Goal: Task Accomplishment & Management: Use online tool/utility

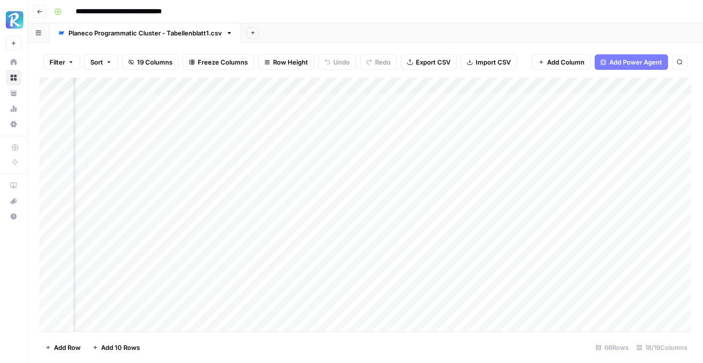
scroll to position [0, 600]
click at [242, 117] on div "Add Column" at bounding box center [365, 205] width 652 height 254
click at [246, 183] on div "Add Column" at bounding box center [365, 205] width 652 height 254
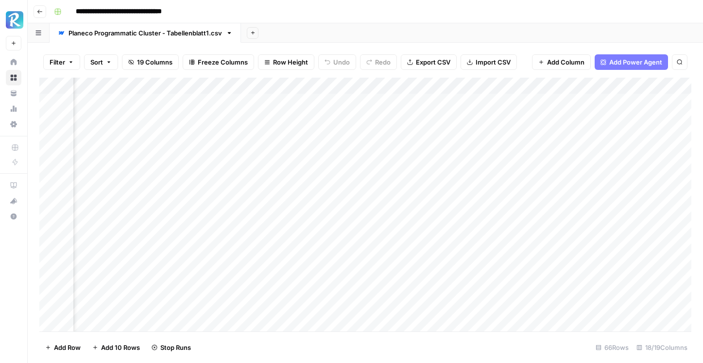
click at [203, 103] on div "Add Column" at bounding box center [365, 205] width 652 height 254
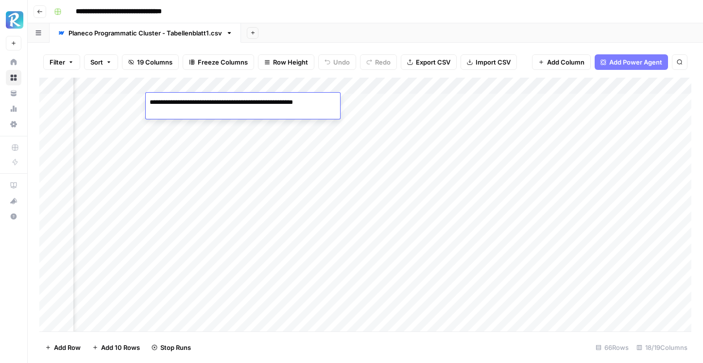
click at [320, 72] on div "Filter Sort 19 Columns Freeze Columns Row Height Undo Redo Export CSV Import CS…" at bounding box center [365, 62] width 652 height 31
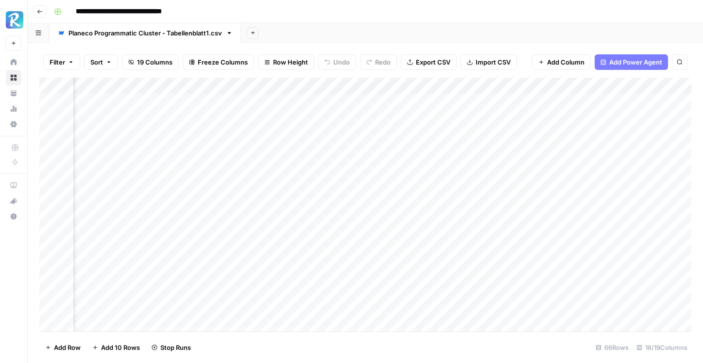
click at [287, 97] on div "Add Column" at bounding box center [365, 205] width 652 height 254
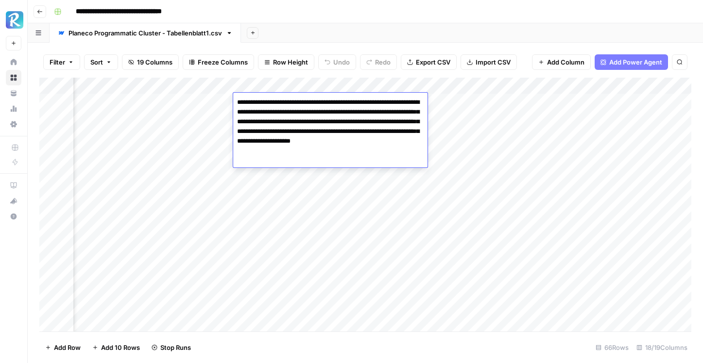
click at [360, 39] on div "Add Sheet" at bounding box center [472, 32] width 462 height 19
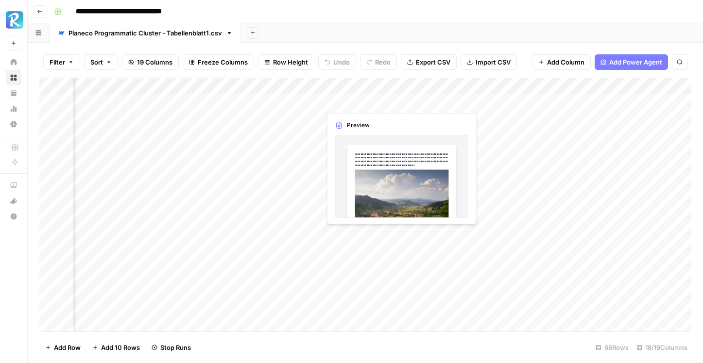
click at [365, 99] on div "Add Column" at bounding box center [365, 205] width 652 height 254
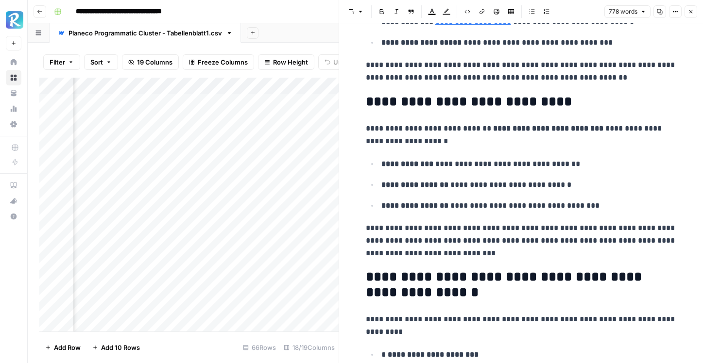
scroll to position [1958, 0]
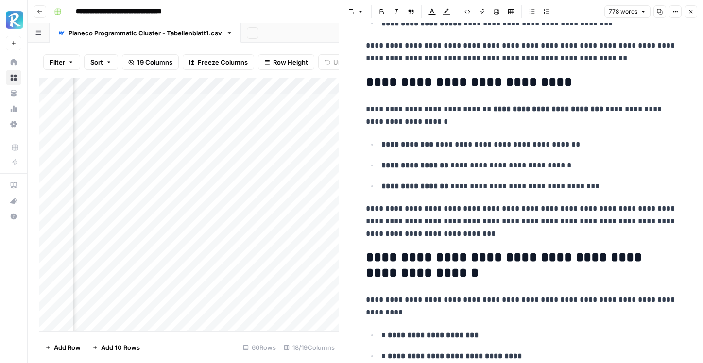
click at [689, 9] on icon "button" at bounding box center [691, 12] width 6 height 6
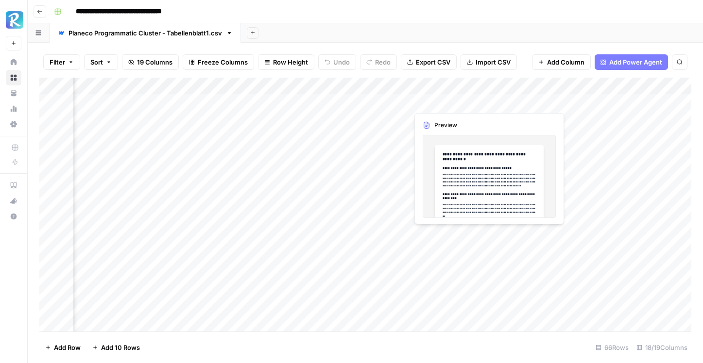
click at [452, 104] on div "Add Column" at bounding box center [365, 205] width 652 height 254
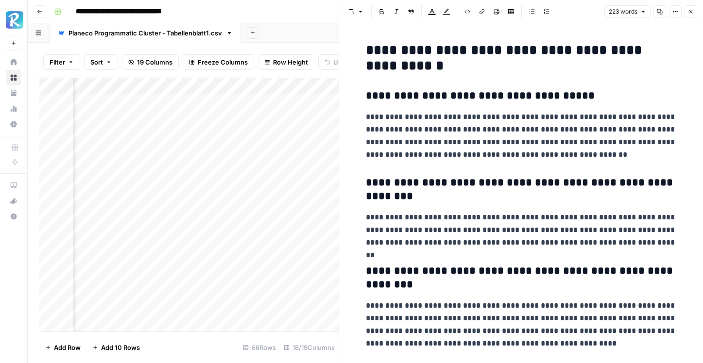
click at [693, 12] on span "Close" at bounding box center [693, 12] width 0 height 0
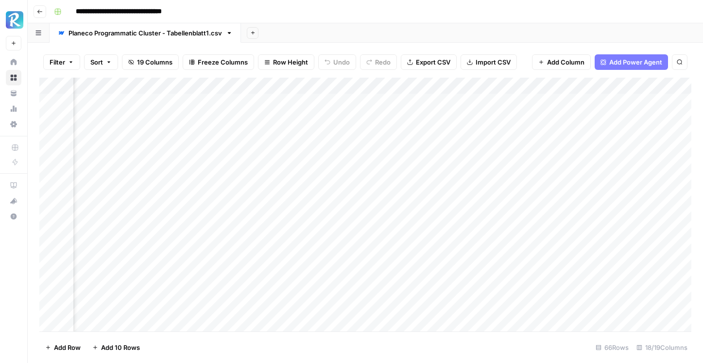
scroll to position [0, 785]
click at [480, 106] on div "Add Column" at bounding box center [365, 205] width 652 height 254
click at [546, 42] on div "Add Sheet" at bounding box center [472, 32] width 462 height 19
click at [552, 98] on div "Add Column" at bounding box center [365, 205] width 652 height 254
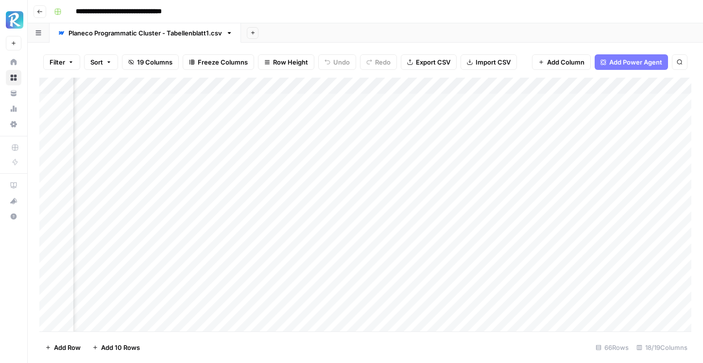
click at [552, 98] on div "Add Column" at bounding box center [365, 205] width 652 height 254
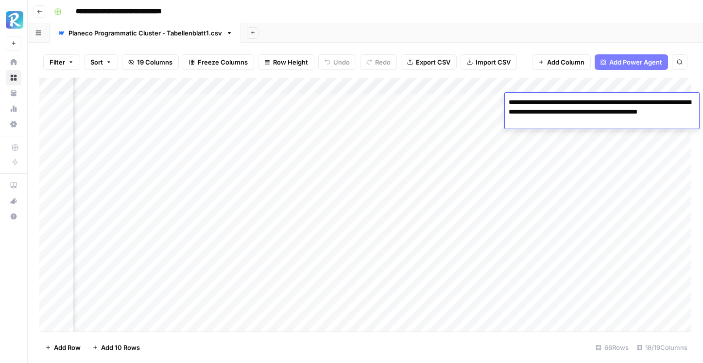
click at [562, 49] on div "Filter Sort 19 Columns Freeze Columns Row Height Undo Redo Export CSV Import CS…" at bounding box center [365, 62] width 652 height 31
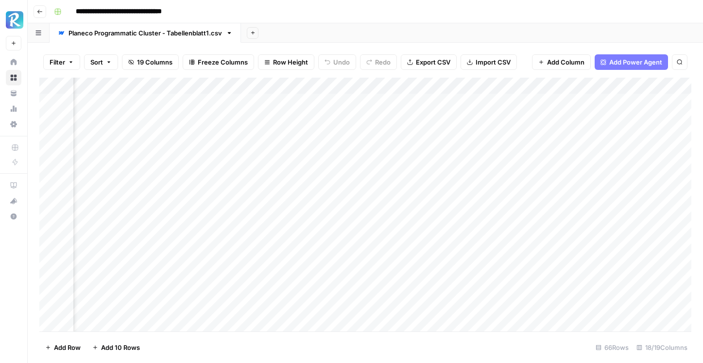
scroll to position [0, 798]
click at [300, 138] on div "Add Column" at bounding box center [365, 205] width 652 height 254
click at [296, 138] on div "Add Column" at bounding box center [365, 205] width 652 height 254
click at [296, 138] on div at bounding box center [273, 135] width 89 height 18
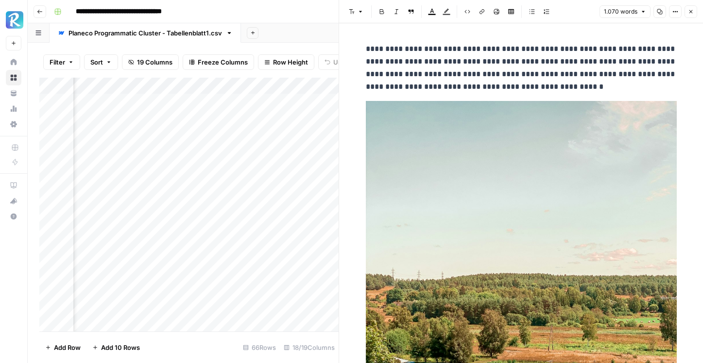
click at [689, 16] on button "Close" at bounding box center [690, 11] width 13 height 13
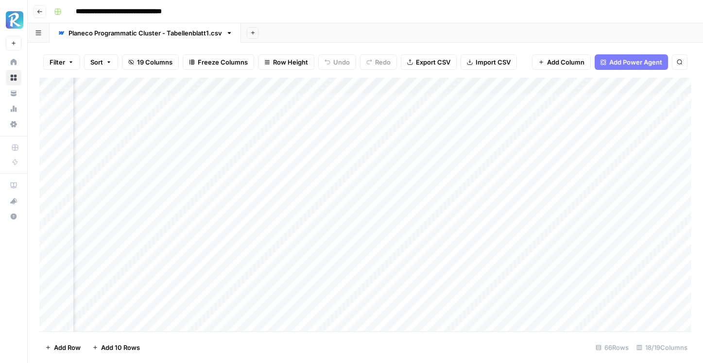
scroll to position [0, 951]
click at [467, 100] on div "Add Column" at bounding box center [365, 205] width 652 height 254
click at [441, 136] on div "Add Column" at bounding box center [365, 205] width 652 height 254
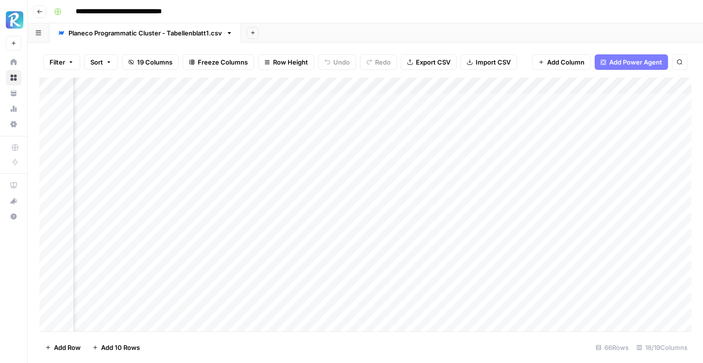
click at [441, 136] on div "Add Column" at bounding box center [365, 205] width 652 height 254
click at [447, 156] on div "Add Column" at bounding box center [365, 205] width 652 height 254
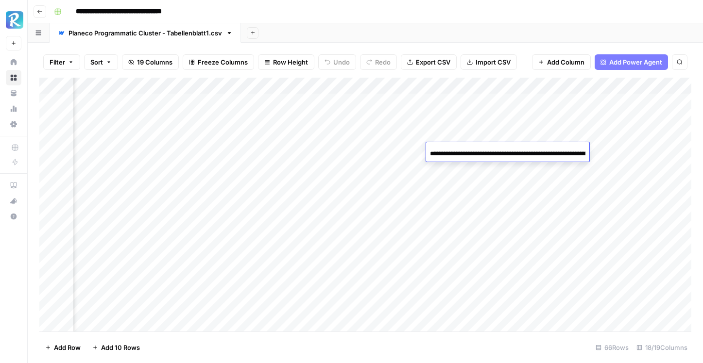
scroll to position [0, 1064]
click at [520, 30] on div "Add Sheet" at bounding box center [472, 32] width 462 height 19
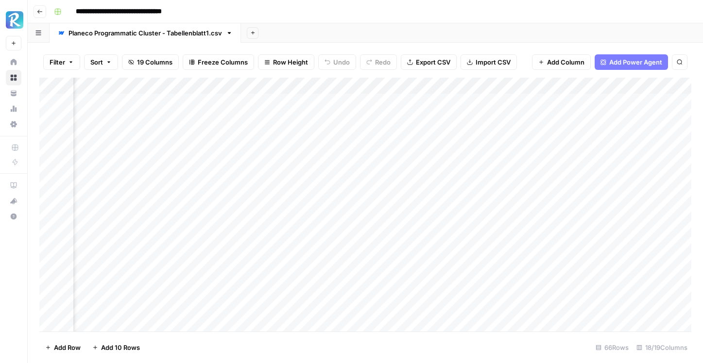
scroll to position [0, 765]
click at [151, 117] on div "Add Column" at bounding box center [365, 205] width 652 height 254
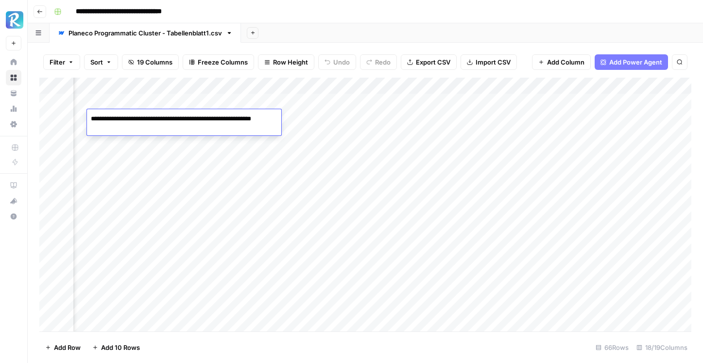
click at [148, 137] on div "Add Column" at bounding box center [365, 205] width 652 height 254
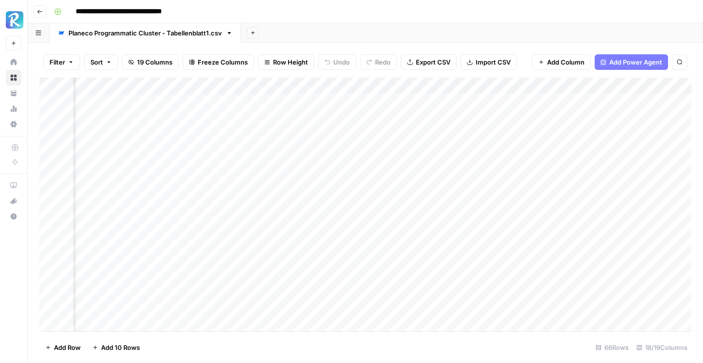
click at [148, 137] on div "Add Column" at bounding box center [365, 205] width 652 height 254
click at [153, 156] on div "Add Column" at bounding box center [365, 205] width 652 height 254
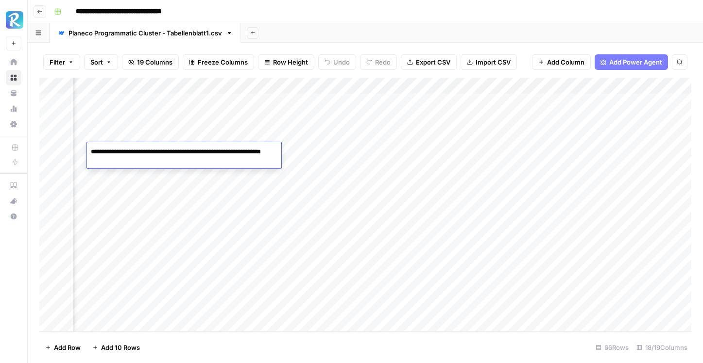
click at [158, 169] on div "Add Column" at bounding box center [365, 205] width 652 height 254
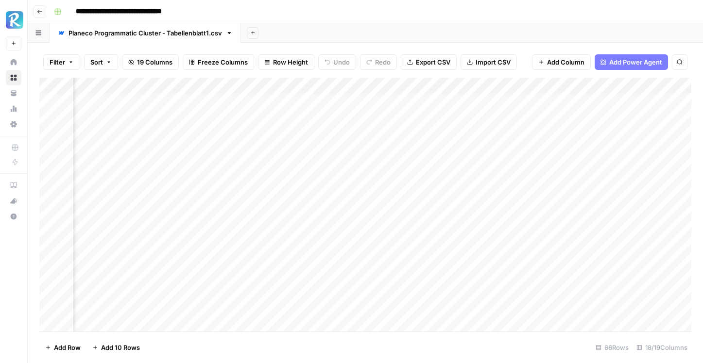
click at [158, 169] on div "Add Column" at bounding box center [365, 205] width 652 height 254
click at [231, 120] on div "Add Column" at bounding box center [365, 205] width 652 height 254
click at [293, 41] on div "Add Sheet" at bounding box center [472, 32] width 462 height 19
click at [233, 133] on div "Add Column" at bounding box center [365, 205] width 652 height 254
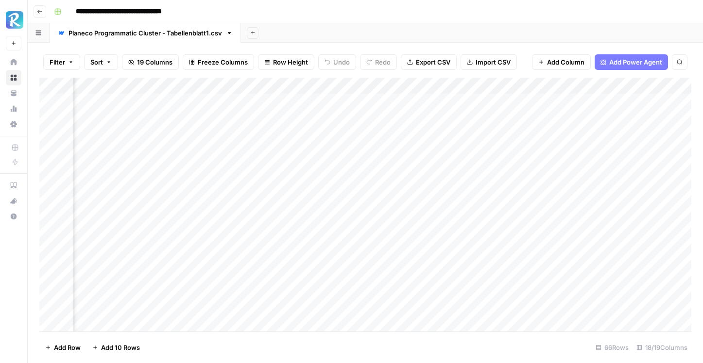
click at [233, 133] on div "Add Column" at bounding box center [365, 205] width 652 height 254
click at [343, 37] on div "Add Sheet" at bounding box center [472, 32] width 462 height 19
click at [219, 157] on div "Add Column" at bounding box center [365, 205] width 652 height 254
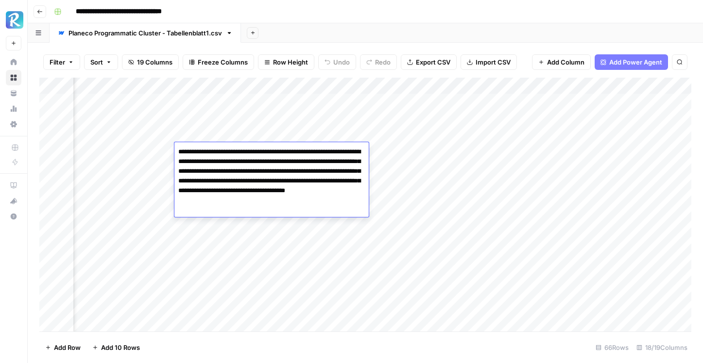
click at [319, 45] on div "Filter Sort 19 Columns Freeze Columns Row Height Undo Redo Export CSV Import CS…" at bounding box center [365, 203] width 675 height 321
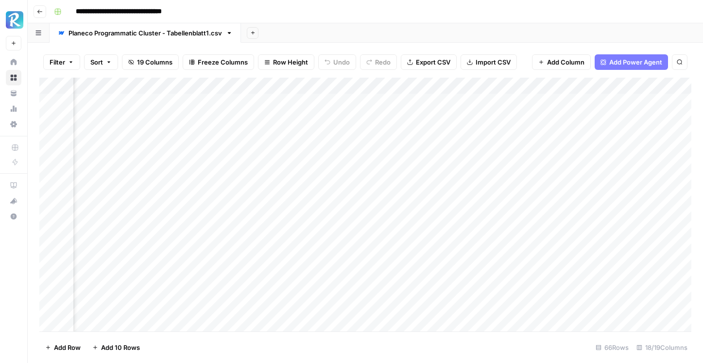
click at [231, 164] on div "Add Column" at bounding box center [365, 205] width 652 height 254
click at [356, 36] on div "Add Sheet" at bounding box center [472, 32] width 462 height 19
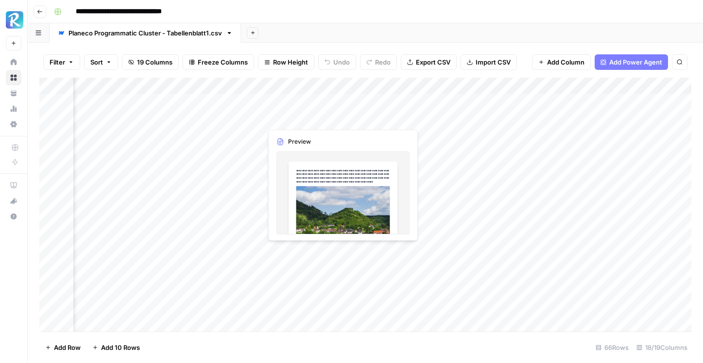
click at [312, 118] on div "Add Column" at bounding box center [365, 205] width 652 height 254
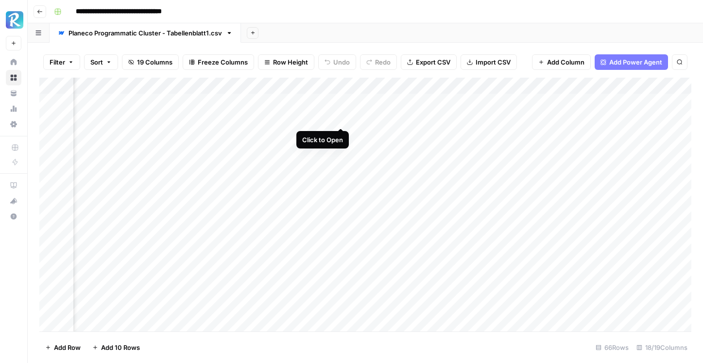
click at [343, 117] on div "Add Column" at bounding box center [365, 205] width 652 height 254
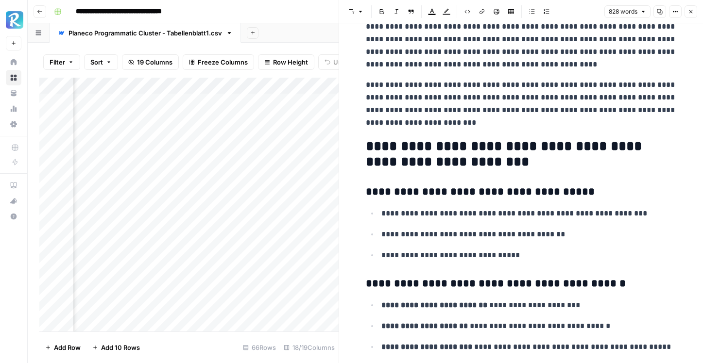
scroll to position [378, 0]
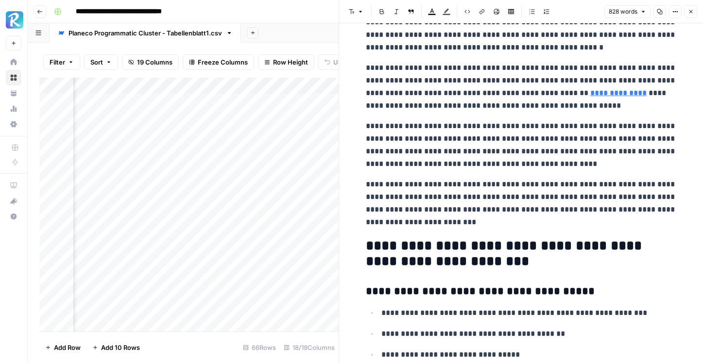
click at [693, 12] on button "Close" at bounding box center [690, 11] width 13 height 13
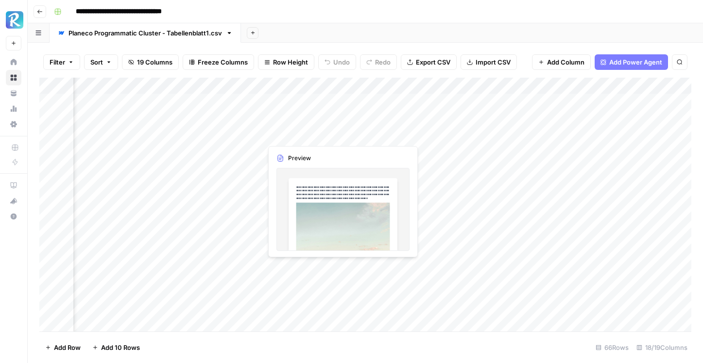
click at [326, 138] on div "Add Column" at bounding box center [365, 205] width 652 height 254
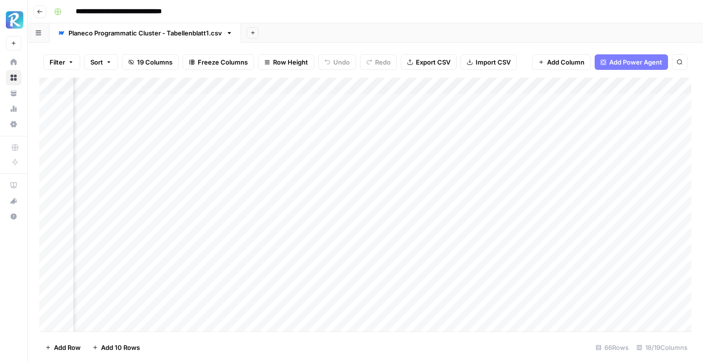
click at [342, 134] on div "Add Column" at bounding box center [365, 205] width 652 height 254
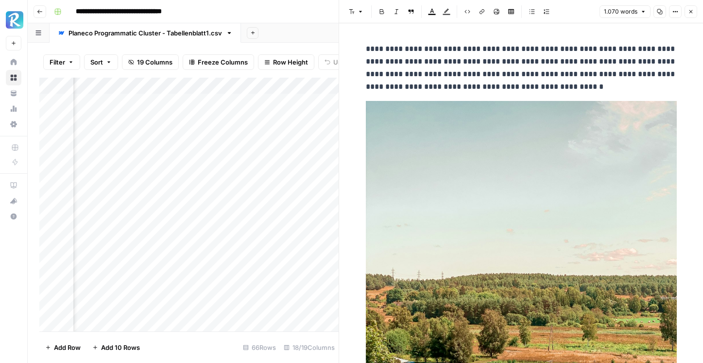
click at [689, 11] on icon "button" at bounding box center [691, 12] width 6 height 6
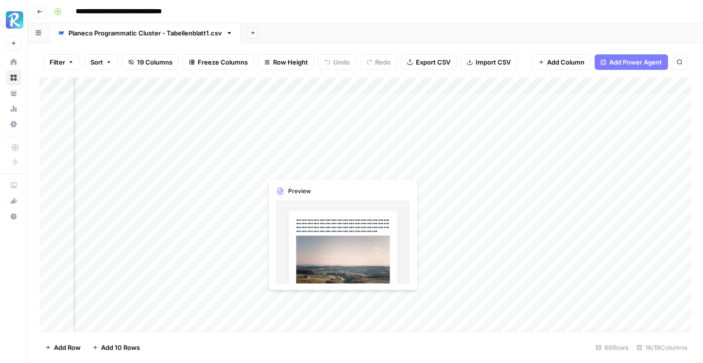
click at [323, 168] on div "Add Column" at bounding box center [365, 205] width 652 height 254
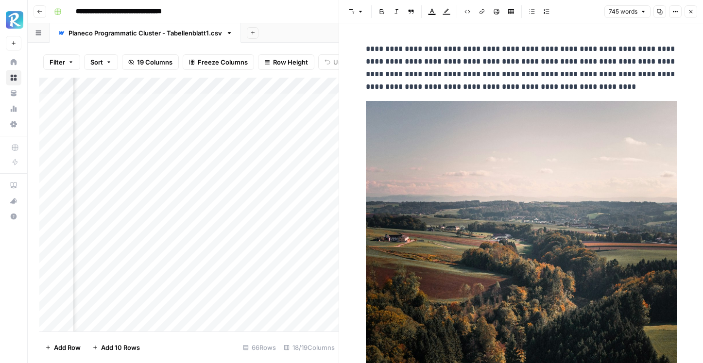
click at [692, 8] on button "Close" at bounding box center [690, 11] width 13 height 13
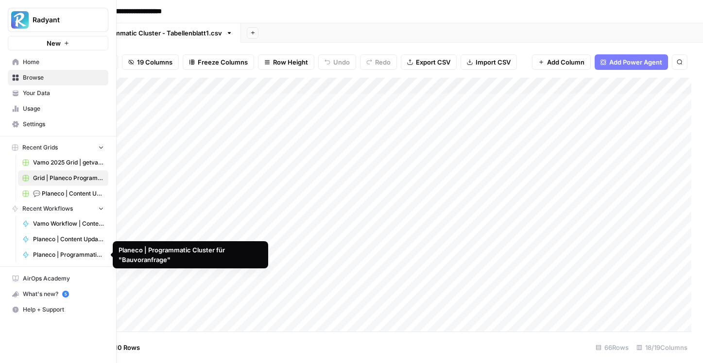
click at [73, 253] on span "Planeco | Programmatic Cluster für "Bauvoranfrage"" at bounding box center [68, 255] width 71 height 9
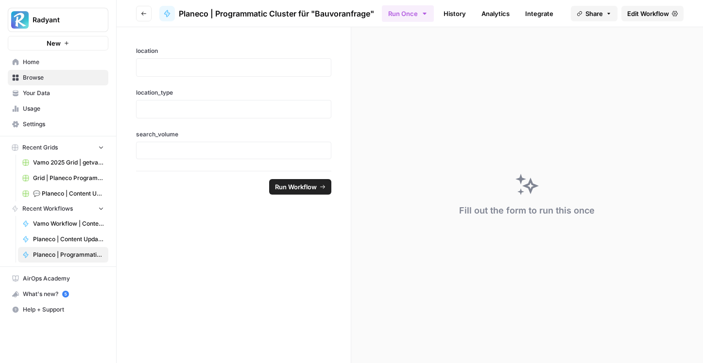
click at [646, 13] on span "Edit Workflow" at bounding box center [648, 14] width 42 height 10
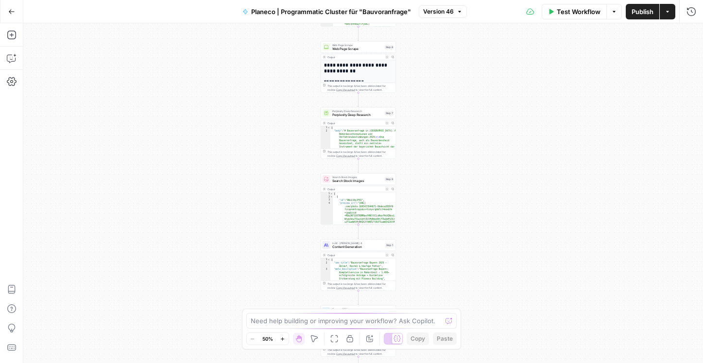
type textarea "*"
click at [349, 264] on div "{ "seo_title" : "Bauvoranfrage Bayern 2025 – Ablauf, Kosten & häufige Fehler" ,…" at bounding box center [363, 274] width 66 height 33
click at [356, 249] on div "LLM · Claude Sonnet 4 Content Generation Step 1 Copy step Delete step Add Note …" at bounding box center [358, 245] width 75 height 12
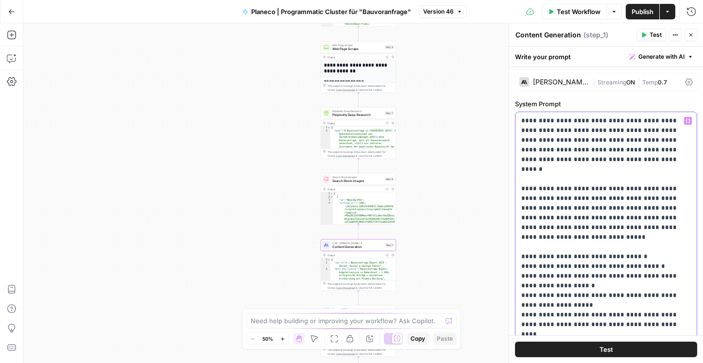
click at [519, 119] on div "**********" at bounding box center [605, 310] width 181 height 396
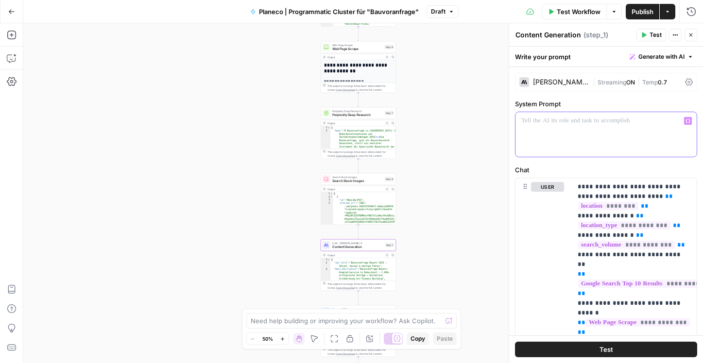
click at [527, 123] on p at bounding box center [605, 121] width 169 height 10
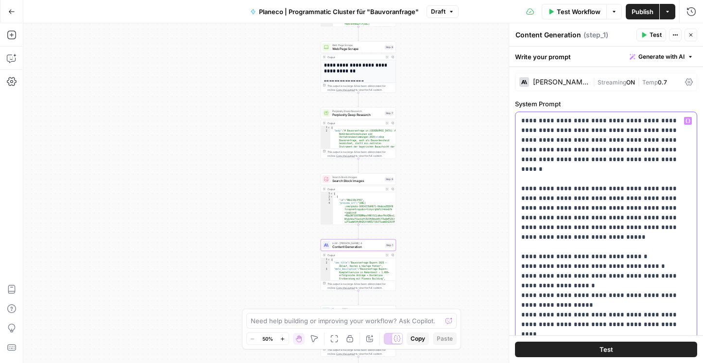
click at [518, 123] on div "**********" at bounding box center [605, 310] width 181 height 396
click at [639, 10] on span "Publish" at bounding box center [642, 12] width 22 height 10
click at [15, 12] on button "Go Back" at bounding box center [11, 11] width 17 height 17
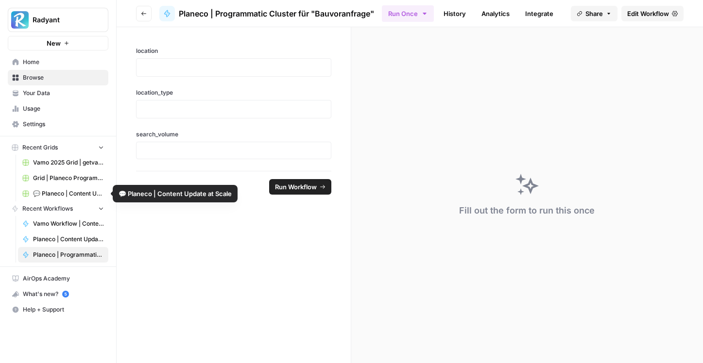
click at [72, 179] on span "Grid | Planeco Programmatic Cluster" at bounding box center [68, 178] width 71 height 9
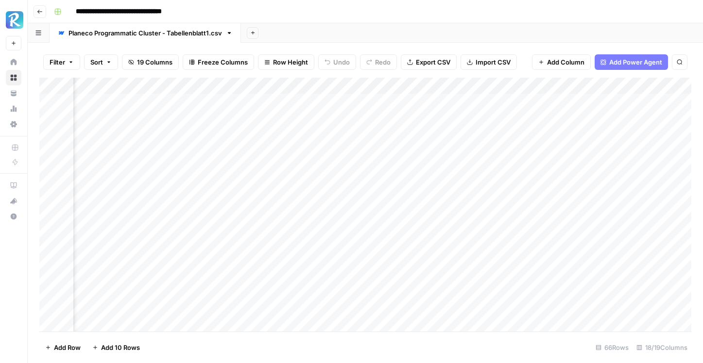
scroll to position [0, 597]
click at [247, 133] on div "Add Column" at bounding box center [365, 205] width 652 height 254
click at [238, 168] on div "Add Column" at bounding box center [365, 205] width 652 height 254
click at [235, 186] on div "Add Column" at bounding box center [365, 205] width 652 height 254
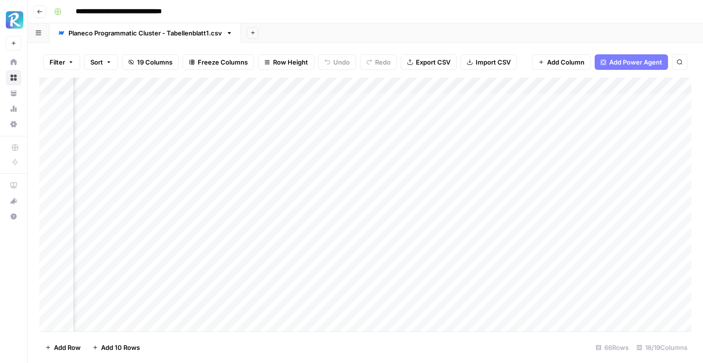
scroll to position [0, 829]
click at [567, 135] on div "Add Column" at bounding box center [365, 205] width 652 height 254
click at [246, 138] on div "Add Column" at bounding box center [365, 205] width 652 height 254
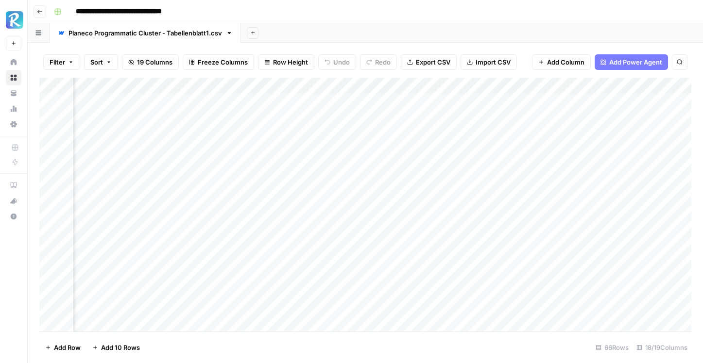
click at [246, 138] on div "Add Column" at bounding box center [365, 205] width 652 height 254
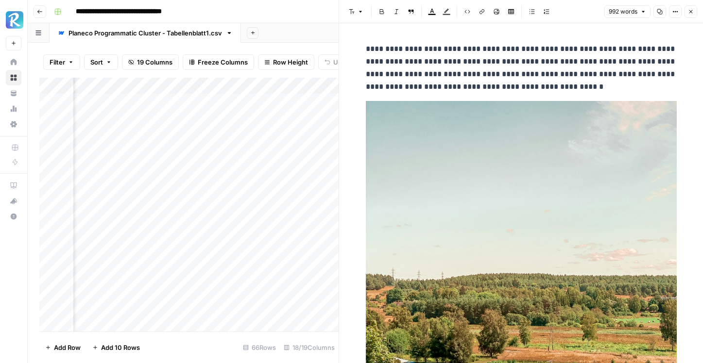
click at [693, 13] on button "Close" at bounding box center [690, 11] width 13 height 13
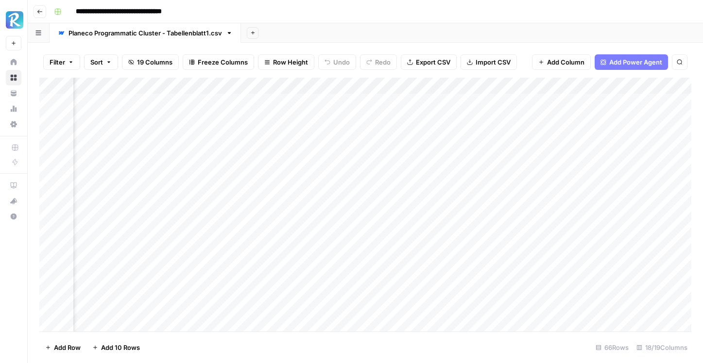
scroll to position [0, 620]
click at [181, 201] on div "Add Column" at bounding box center [365, 205] width 652 height 254
click at [183, 216] on div "Add Column" at bounding box center [365, 205] width 652 height 254
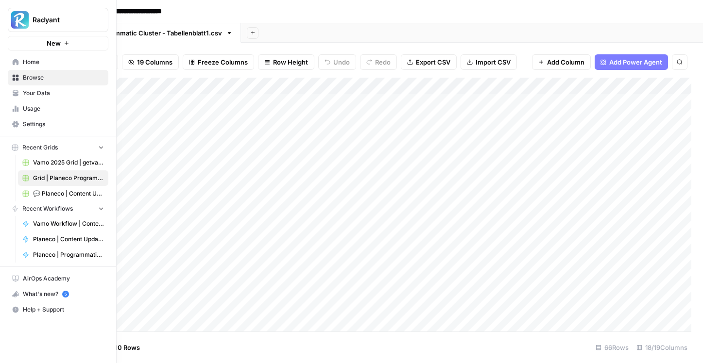
click at [69, 259] on link "Planeco | Programmatic Cluster für "Bauvoranfrage"" at bounding box center [63, 255] width 90 height 16
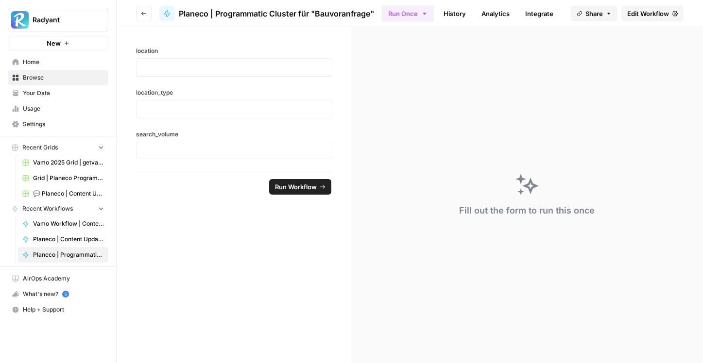
click at [651, 15] on span "Edit Workflow" at bounding box center [648, 14] width 42 height 10
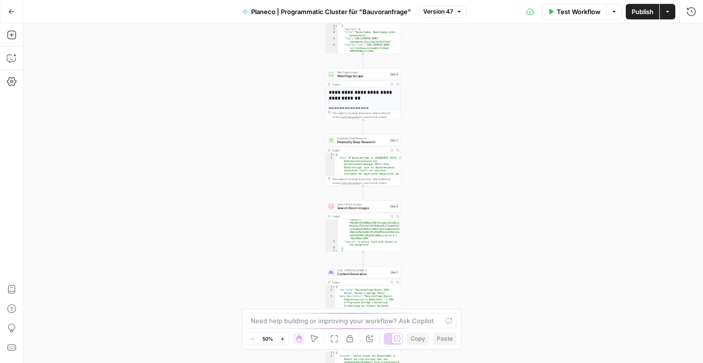
scroll to position [40, 0]
click at [359, 273] on span "Content Generation" at bounding box center [362, 274] width 51 height 5
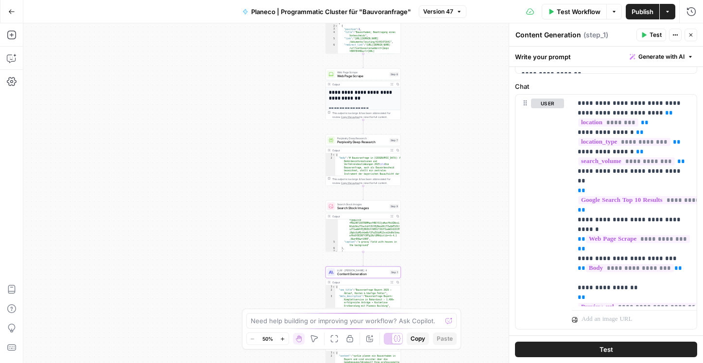
scroll to position [457, 0]
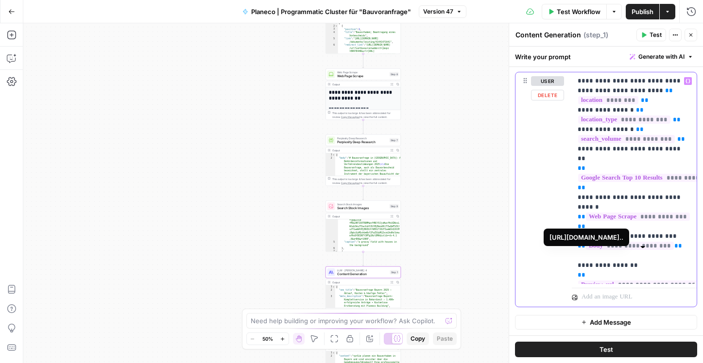
click at [613, 281] on span "**********" at bounding box center [649, 285] width 142 height 8
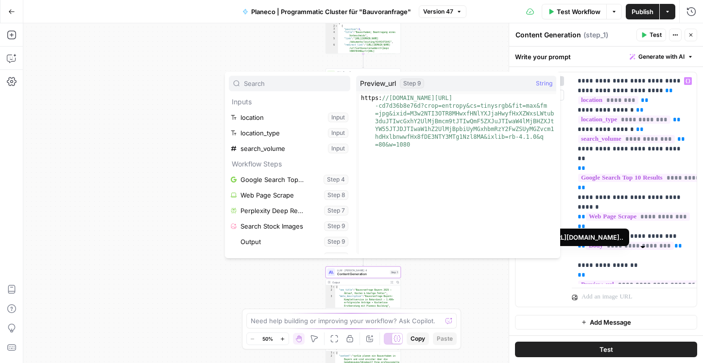
scroll to position [130, 0]
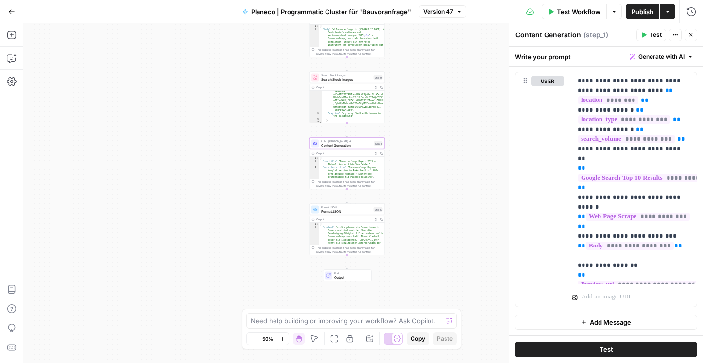
click at [352, 207] on span "Format JSON" at bounding box center [346, 207] width 51 height 4
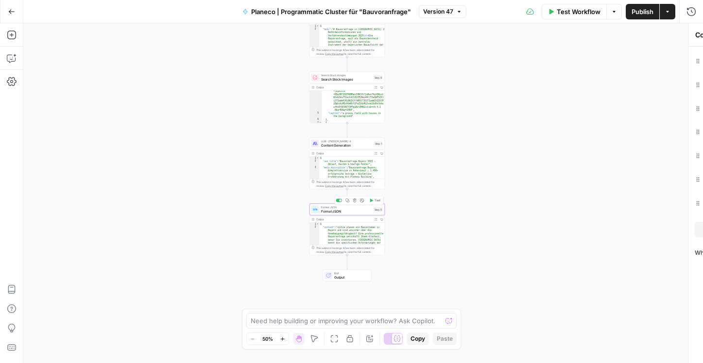
type textarea "Format JSON"
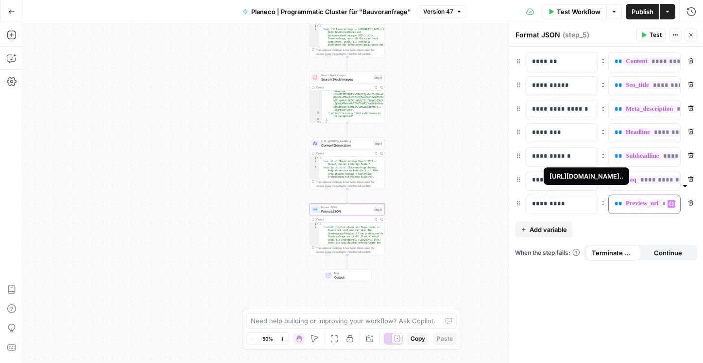
click at [649, 205] on span "**********" at bounding box center [694, 204] width 142 height 8
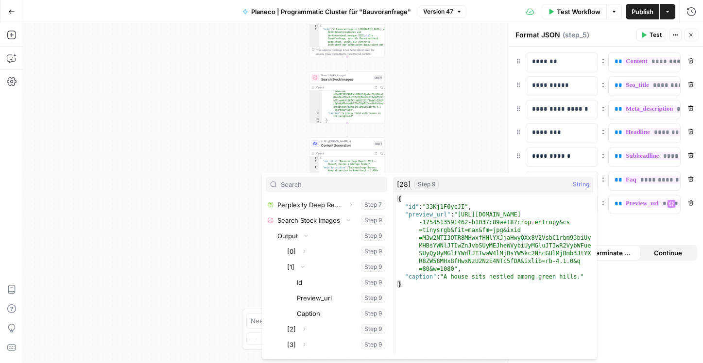
scroll to position [104, 0]
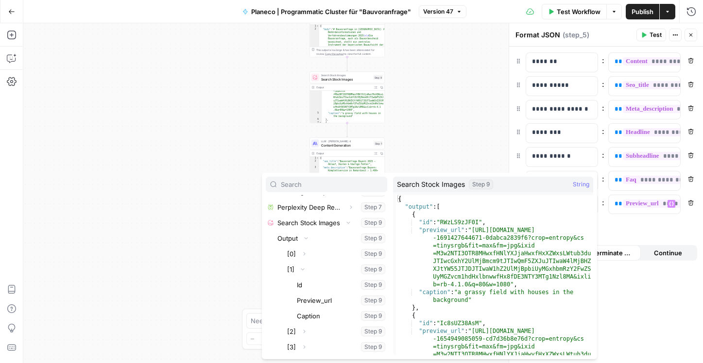
click at [641, 295] on div "**********" at bounding box center [606, 205] width 194 height 317
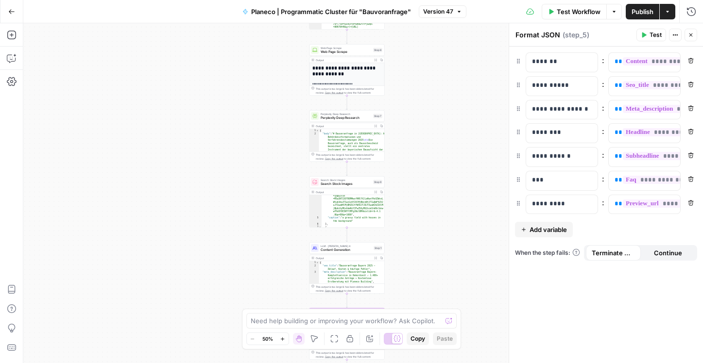
click at [9, 10] on icon "button" at bounding box center [11, 11] width 7 height 7
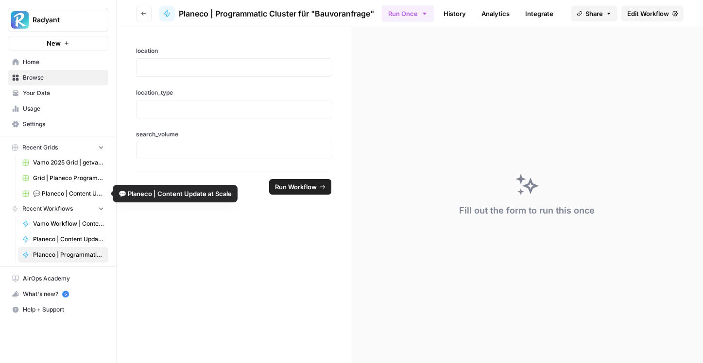
click at [68, 185] on link "Grid | Planeco Programmatic Cluster" at bounding box center [63, 178] width 90 height 16
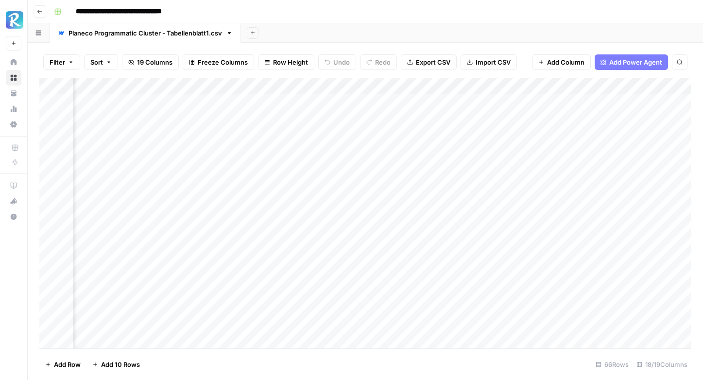
scroll to position [0, 469]
click at [372, 216] on div "Add Column" at bounding box center [365, 213] width 652 height 270
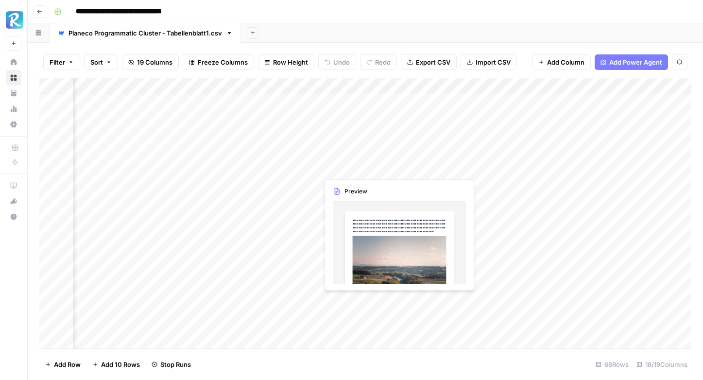
scroll to position [0, 813]
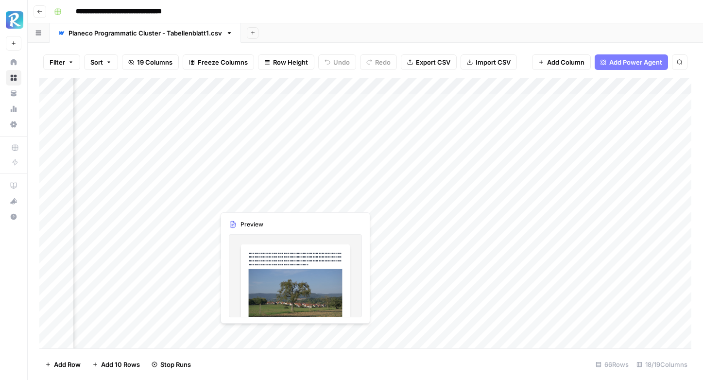
click at [276, 197] on div "Add Column" at bounding box center [365, 213] width 652 height 270
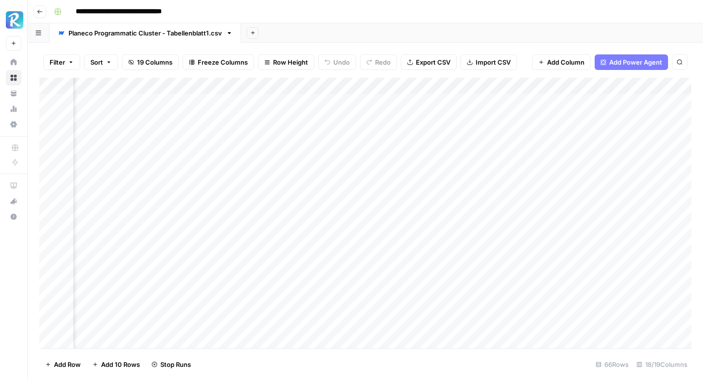
click at [295, 201] on div "Add Column" at bounding box center [365, 213] width 652 height 270
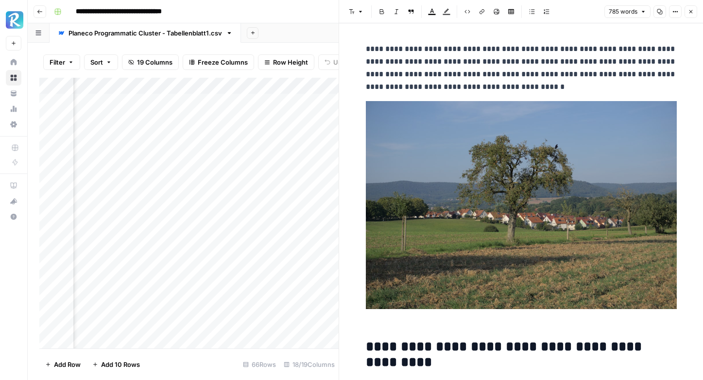
click at [694, 12] on button "Close" at bounding box center [690, 11] width 13 height 13
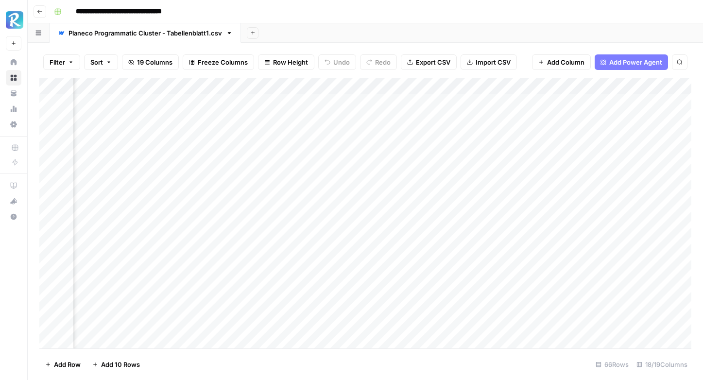
scroll to position [0, 597]
click at [205, 235] on div "Add Column" at bounding box center [365, 213] width 652 height 270
click at [207, 251] on div "Add Column" at bounding box center [365, 213] width 652 height 270
click at [392, 245] on div "Add Column" at bounding box center [365, 213] width 652 height 270
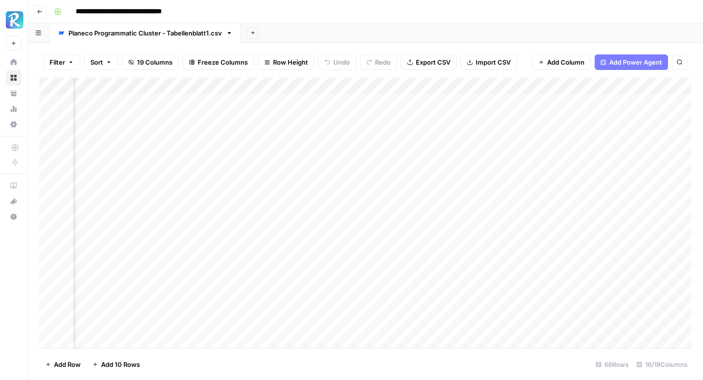
scroll to position [0, 820]
click at [274, 250] on div "Add Column" at bounding box center [365, 213] width 652 height 270
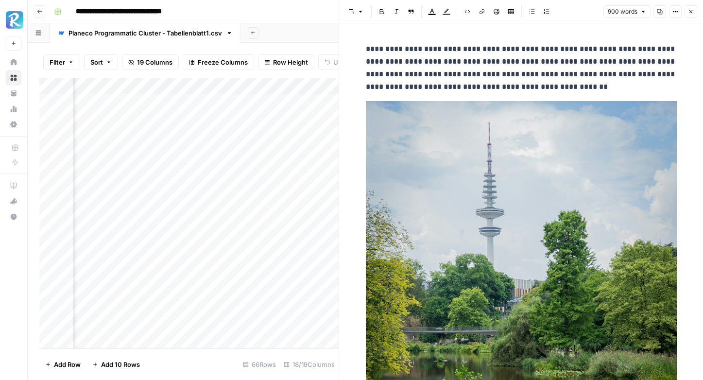
click at [692, 6] on button "Close" at bounding box center [690, 11] width 13 height 13
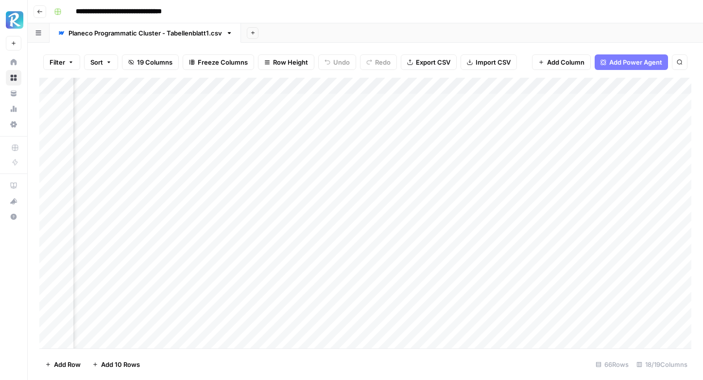
click at [440, 246] on div "Add Column" at bounding box center [365, 213] width 652 height 270
click at [675, 27] on div "Add Sheet" at bounding box center [472, 32] width 462 height 19
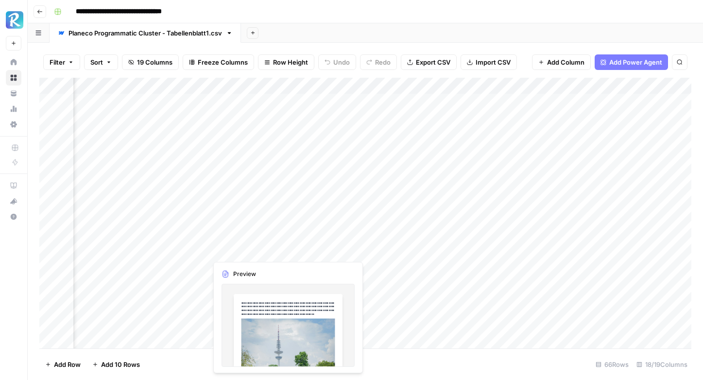
click at [272, 246] on div "Add Column" at bounding box center [365, 213] width 652 height 270
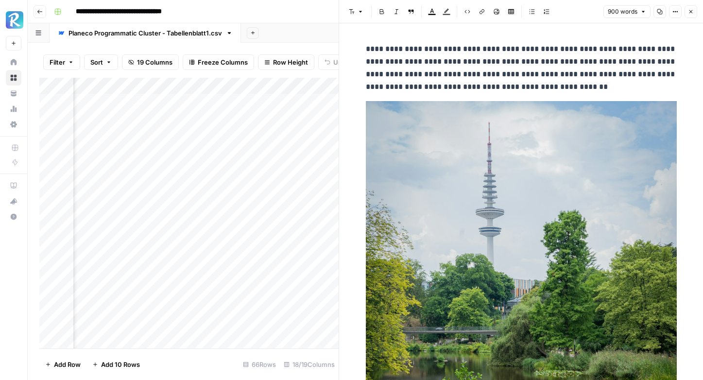
click at [694, 12] on button "Close" at bounding box center [690, 11] width 13 height 13
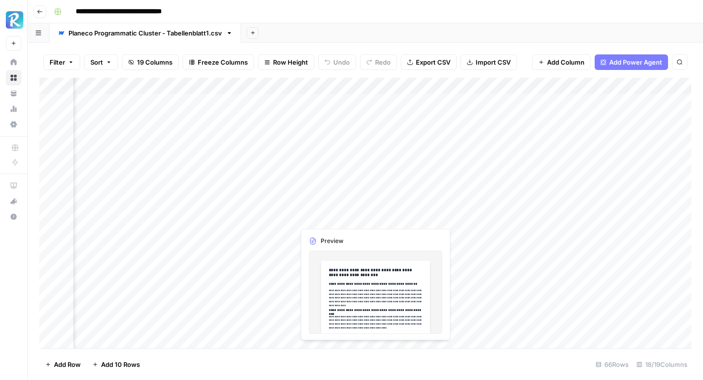
scroll to position [0, 618]
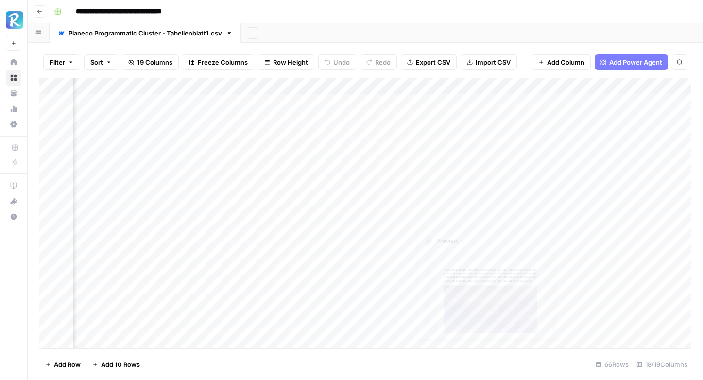
click at [487, 231] on div "Add Column" at bounding box center [365, 213] width 652 height 270
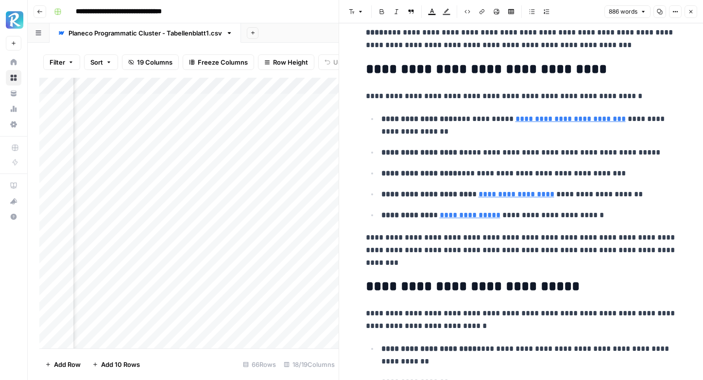
scroll to position [2184, 0]
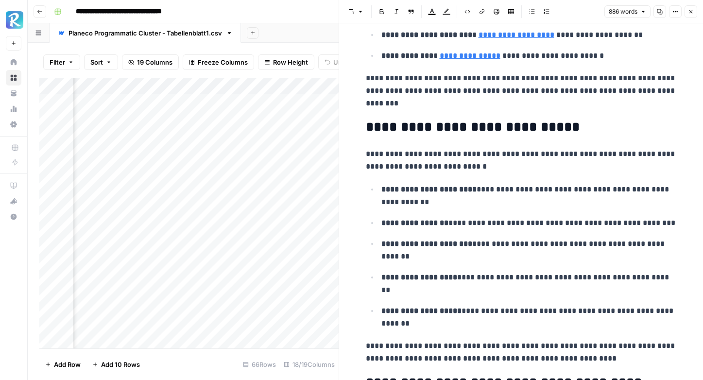
click at [690, 16] on button "Close" at bounding box center [690, 11] width 13 height 13
